Goal: Information Seeking & Learning: Learn about a topic

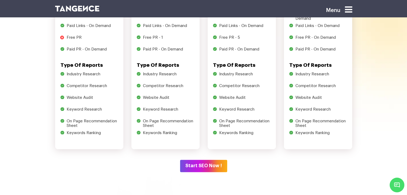
scroll to position [872, 0]
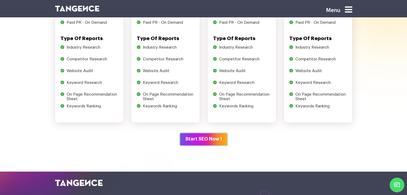
click at [191, 134] on button "Start SEO Now !" at bounding box center [203, 139] width 47 height 12
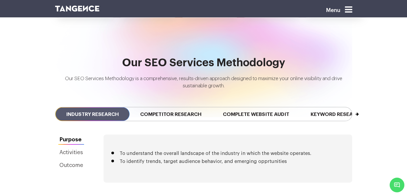
scroll to position [1150, 0]
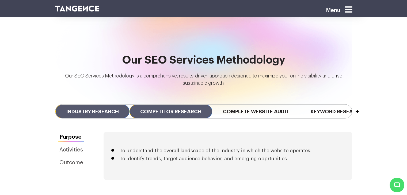
click at [181, 105] on span "Competitor Research" at bounding box center [170, 112] width 83 height 14
click at [111, 105] on span "Industry Research" at bounding box center [92, 112] width 74 height 14
click at [179, 105] on span "Competitor Research" at bounding box center [170, 112] width 83 height 14
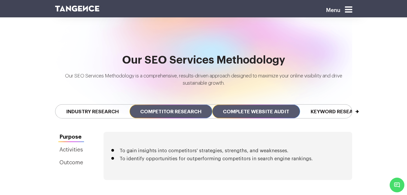
click at [268, 105] on span "Complete Website Audit" at bounding box center [256, 112] width 88 height 14
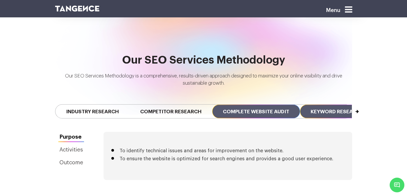
click at [341, 105] on span "Keyword Research" at bounding box center [337, 112] width 74 height 14
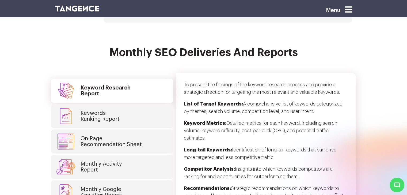
scroll to position [1311, 0]
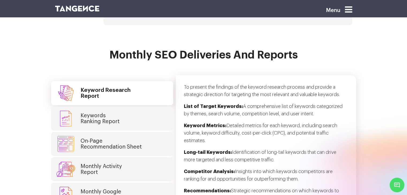
click at [109, 107] on link "Keywords Ranking Report" at bounding box center [112, 119] width 122 height 24
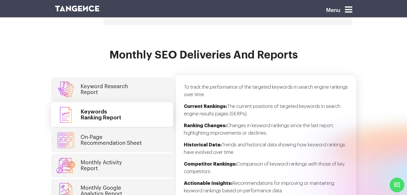
click at [123, 135] on h4 "On-Page Recommendation Sheet" at bounding box center [111, 141] width 61 height 12
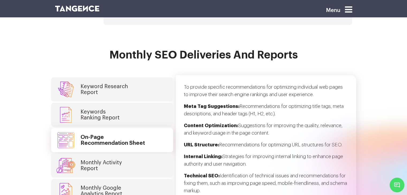
click at [123, 154] on link "Monthly Activity Report" at bounding box center [112, 166] width 122 height 24
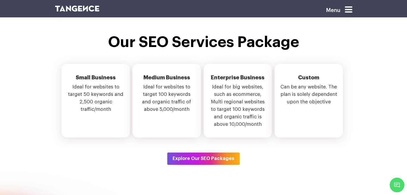
scroll to position [1712, 0]
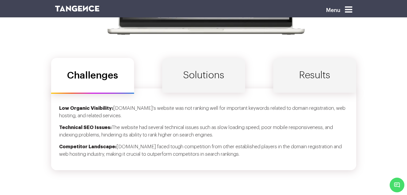
click at [196, 58] on link "Solutions" at bounding box center [203, 75] width 83 height 35
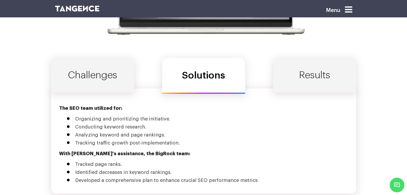
click at [315, 58] on link "Results" at bounding box center [314, 75] width 83 height 35
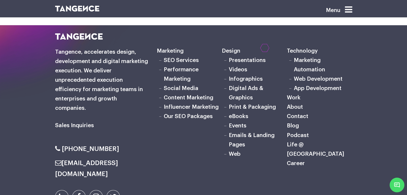
scroll to position [2916, 0]
